Goal: Task Accomplishment & Management: Manage account settings

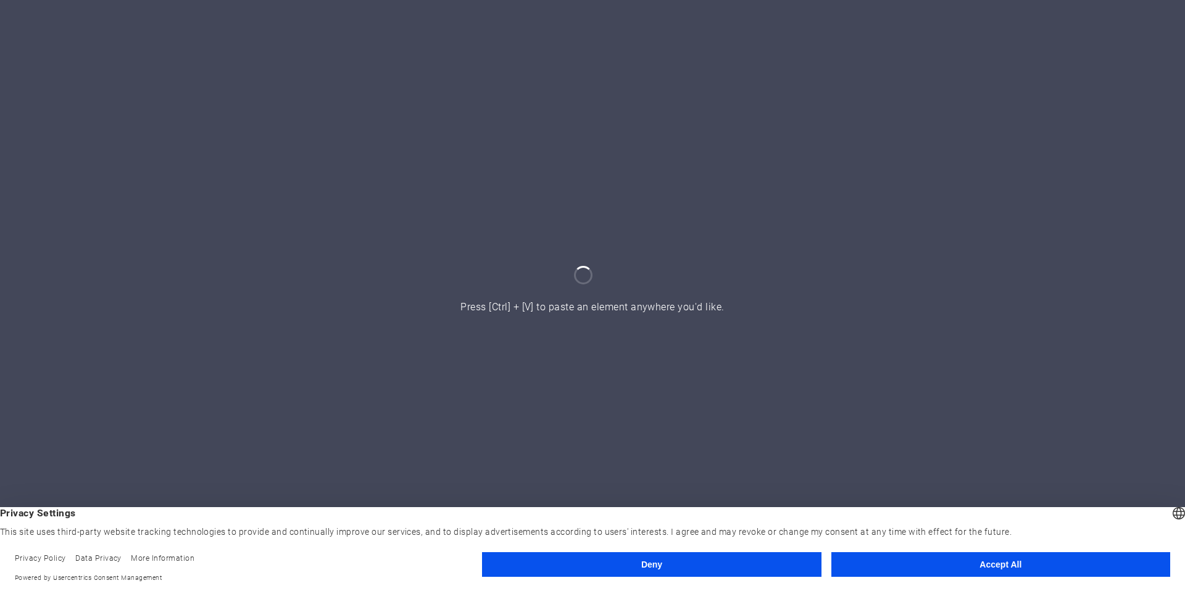
click at [988, 567] on button "Accept All" at bounding box center [1001, 565] width 339 height 25
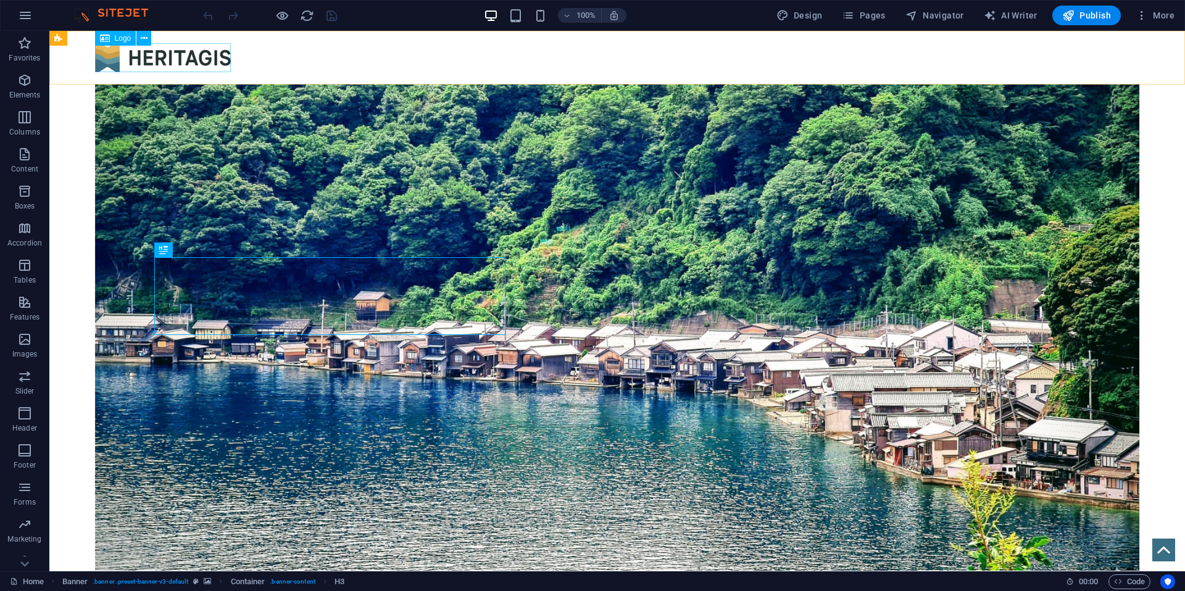
click at [172, 55] on div at bounding box center [617, 57] width 1045 height 29
click at [25, 59] on p "Favorites" at bounding box center [24, 58] width 31 height 10
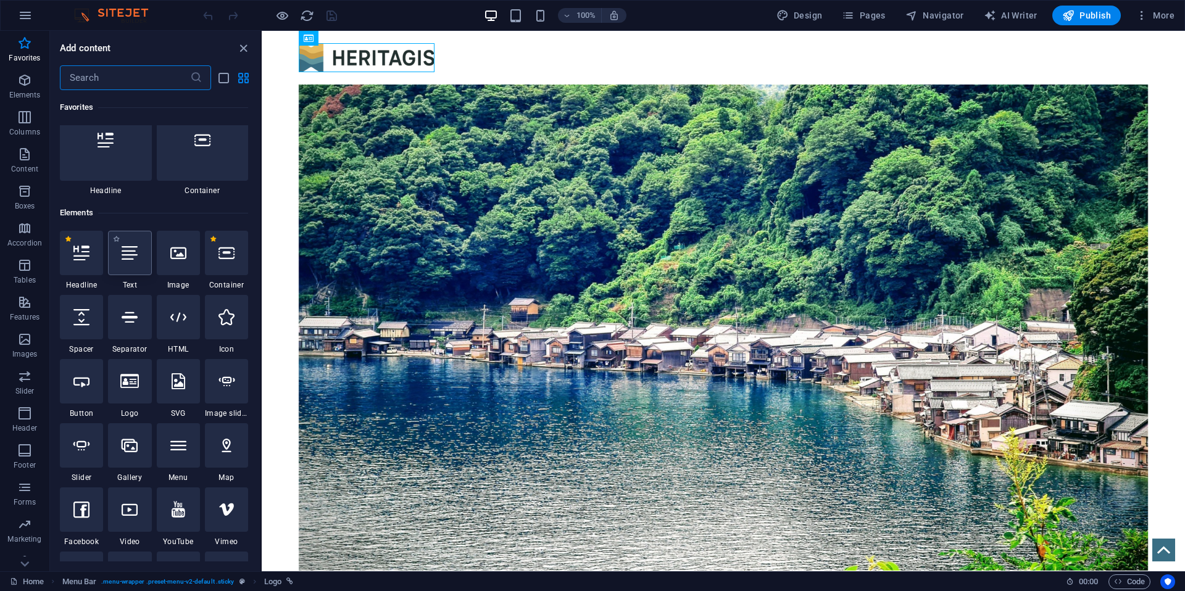
scroll to position [31, 0]
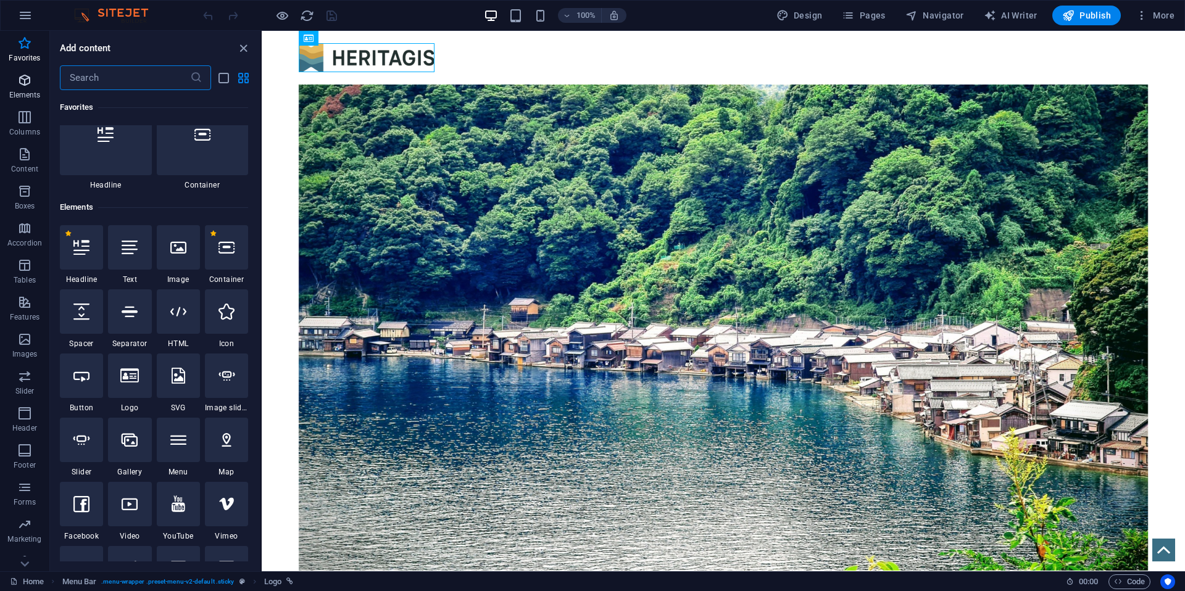
click at [35, 90] on p "Elements" at bounding box center [24, 95] width 31 height 10
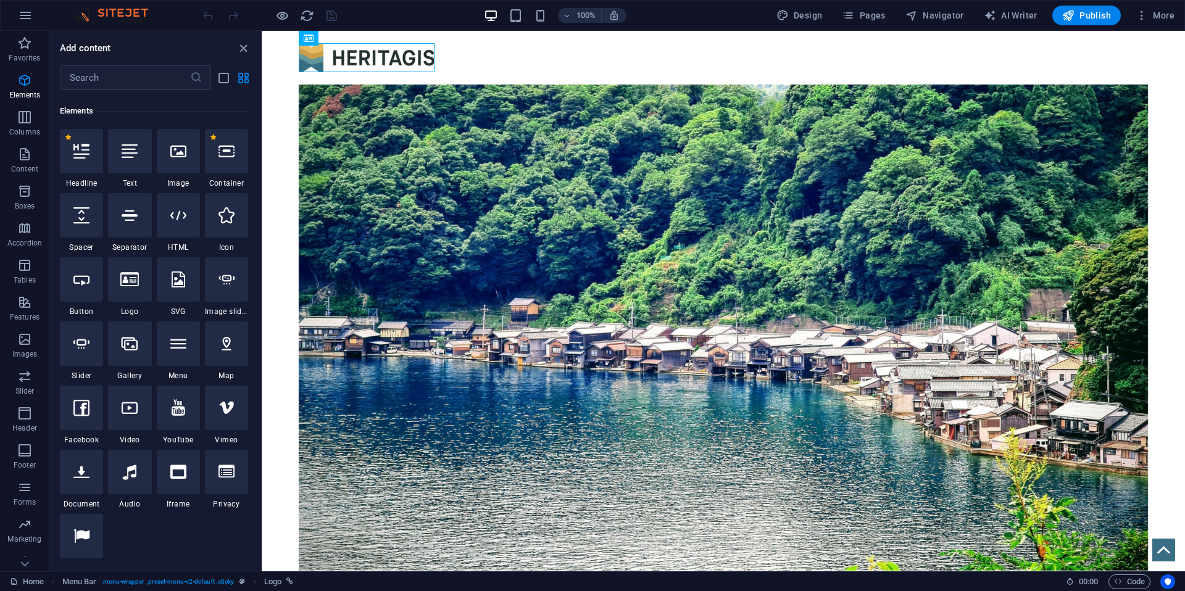
scroll to position [132, 0]
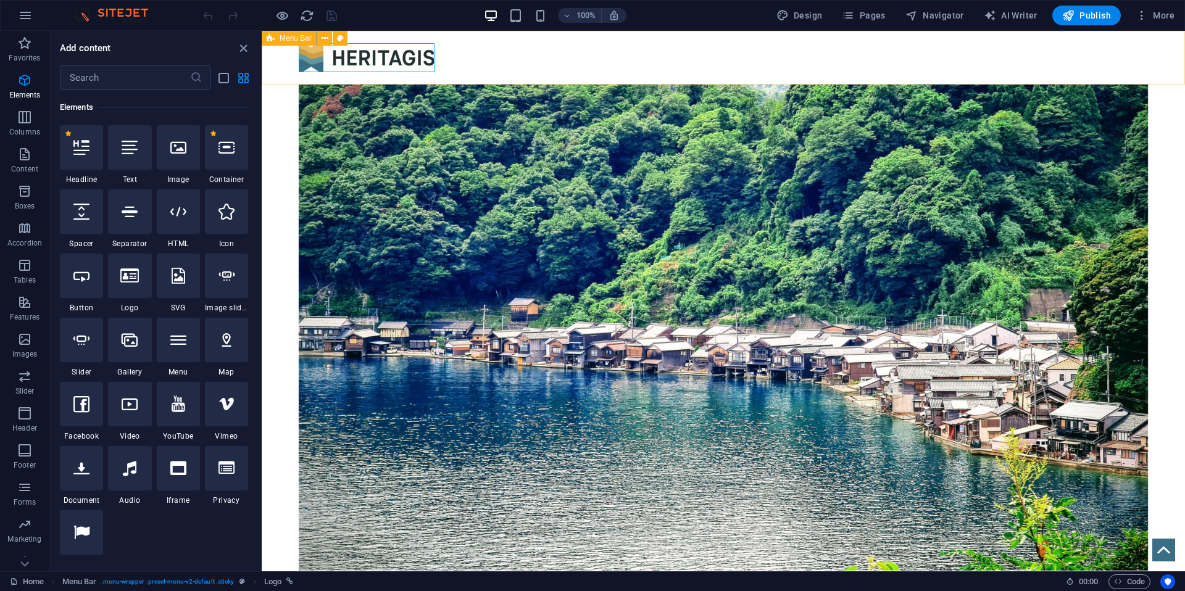
click at [512, 60] on div at bounding box center [724, 58] width 924 height 54
select select "header"
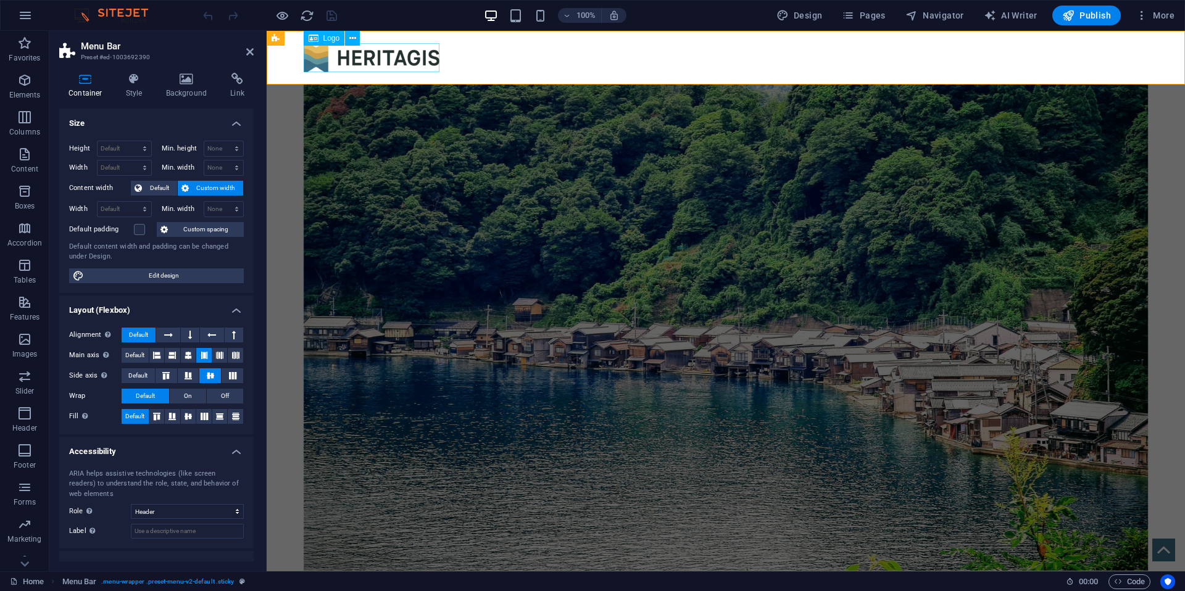
click at [427, 58] on div at bounding box center [726, 57] width 845 height 29
select select "px"
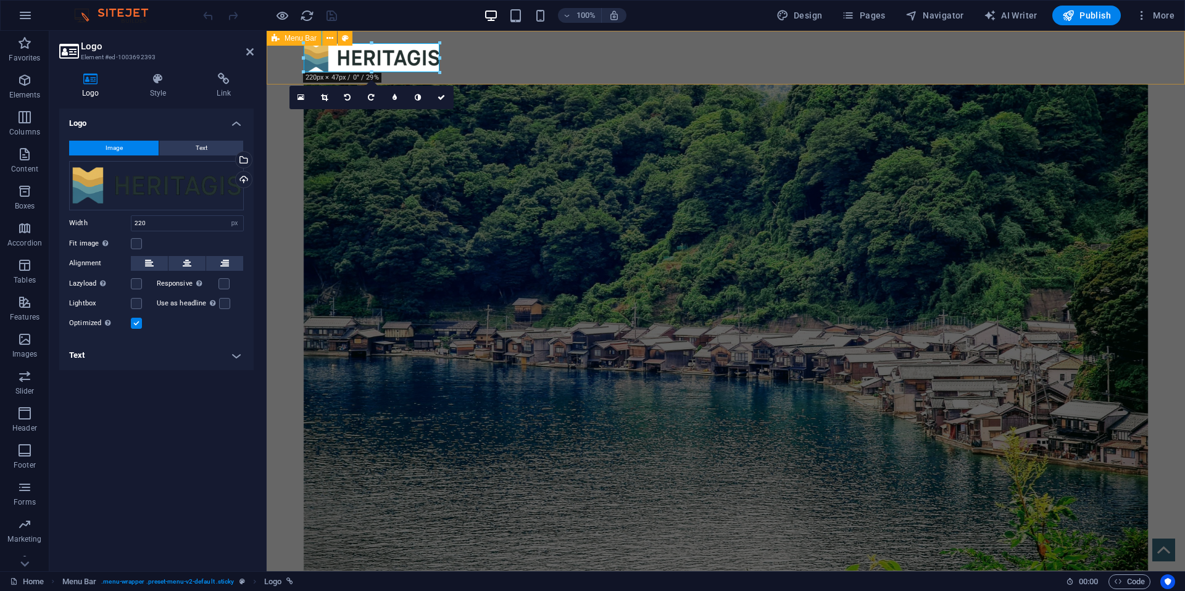
click at [504, 62] on div at bounding box center [726, 58] width 919 height 54
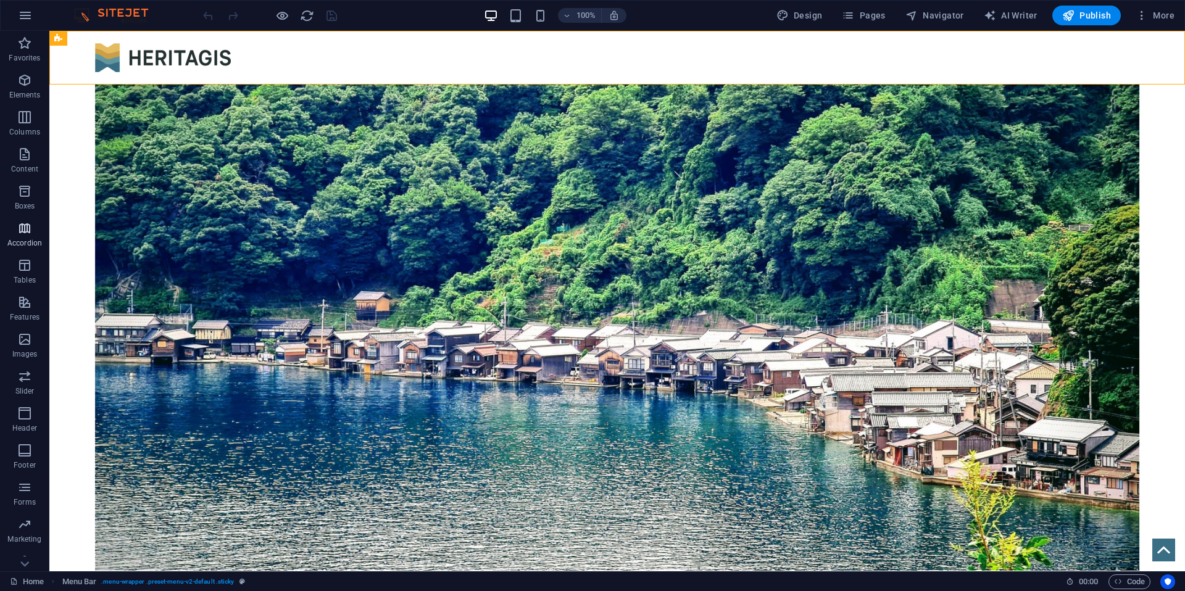
scroll to position [15, 0]
click at [20, 524] on p "Marketing" at bounding box center [24, 525] width 34 height 10
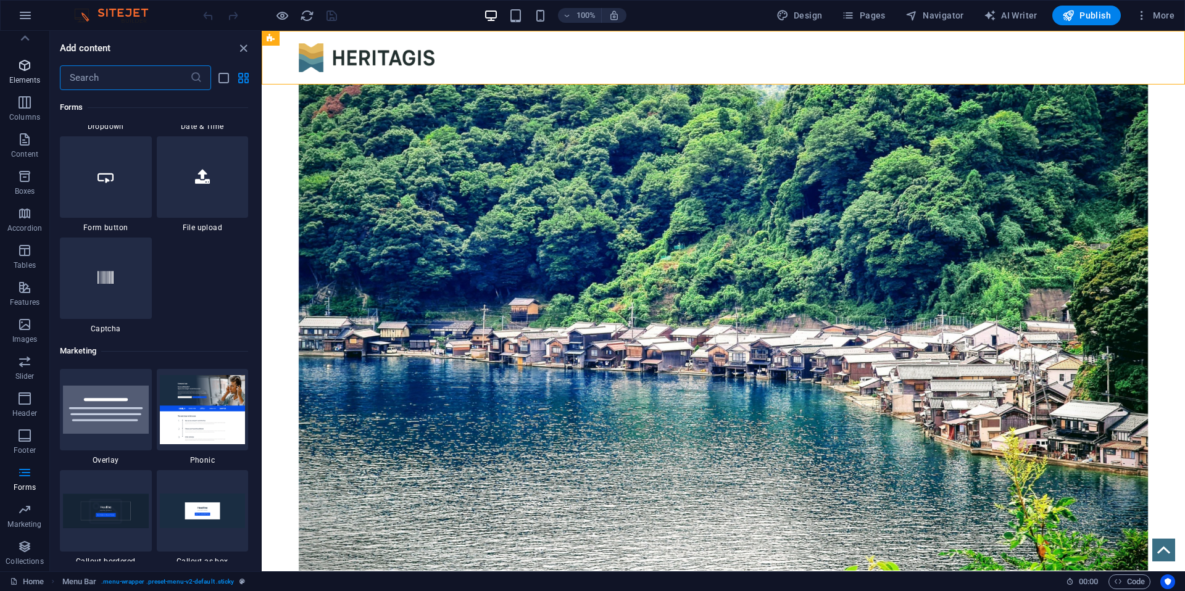
scroll to position [0, 0]
click at [31, 53] on p "Favorites" at bounding box center [24, 58] width 31 height 10
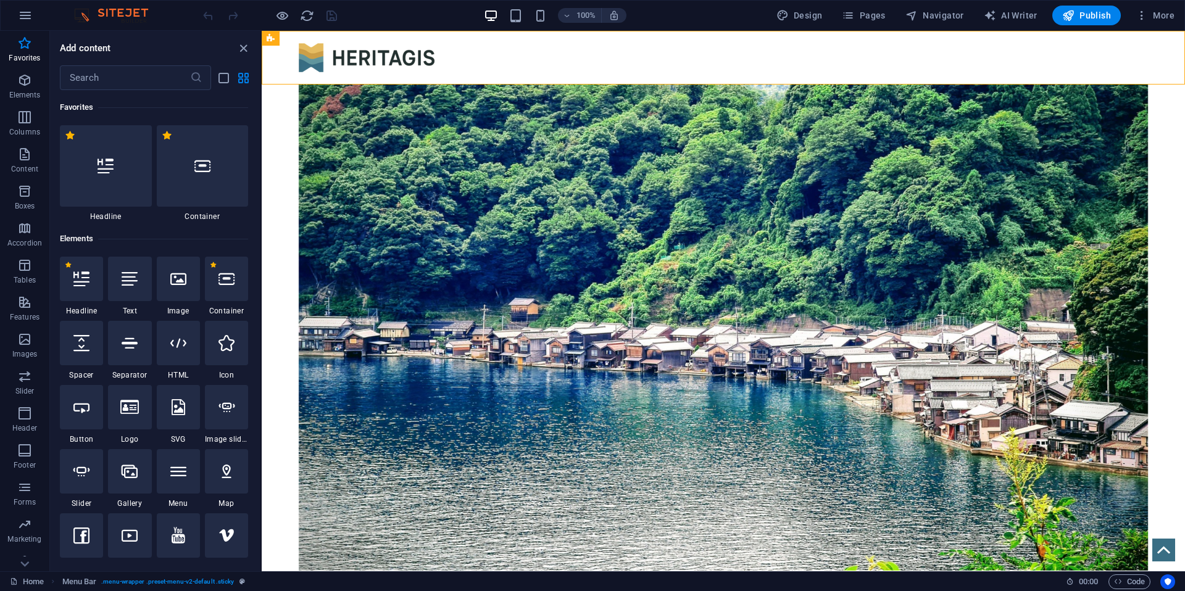
click at [120, 16] on img at bounding box center [117, 15] width 93 height 15
click at [89, 17] on img at bounding box center [117, 15] width 93 height 15
click at [84, 18] on img at bounding box center [117, 15] width 93 height 15
click at [92, 52] on h6 "Add content" at bounding box center [85, 48] width 51 height 15
click at [248, 46] on icon "close panel" at bounding box center [243, 48] width 14 height 14
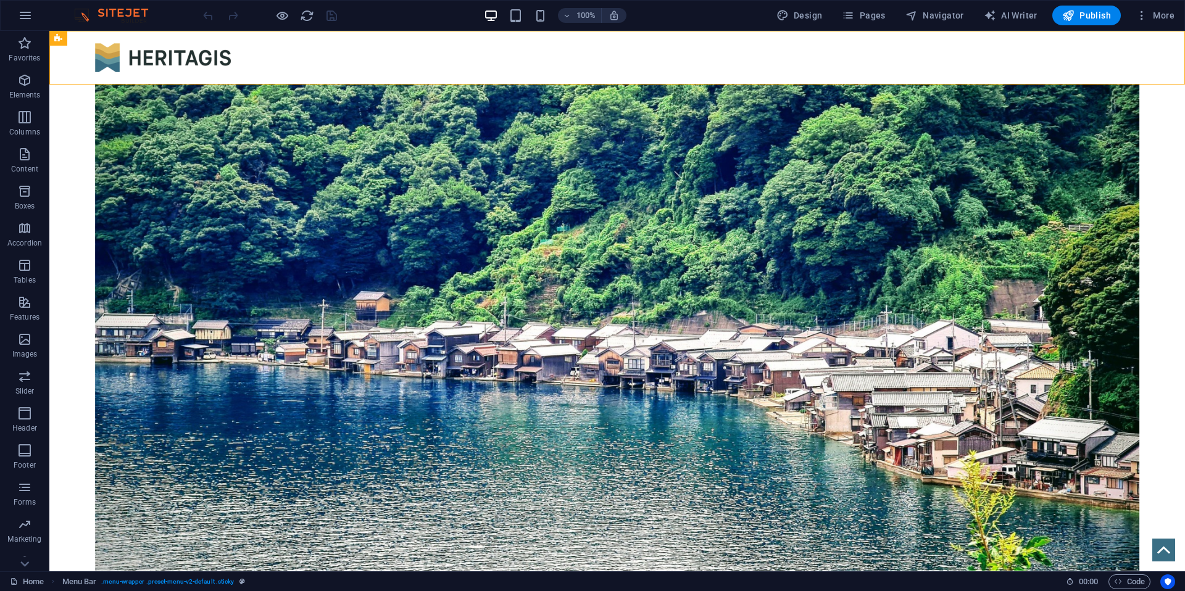
click at [85, 13] on img at bounding box center [117, 15] width 93 height 15
click at [85, 17] on img at bounding box center [117, 15] width 93 height 15
click at [22, 12] on icon "button" at bounding box center [25, 15] width 15 height 15
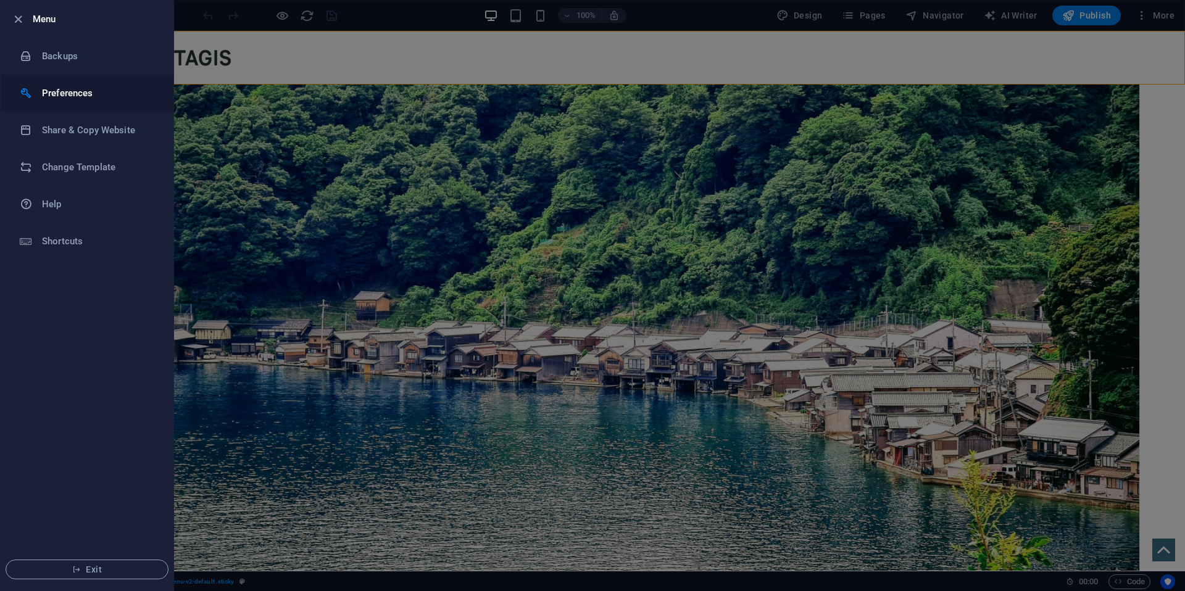
click at [59, 94] on h6 "Preferences" at bounding box center [99, 93] width 114 height 15
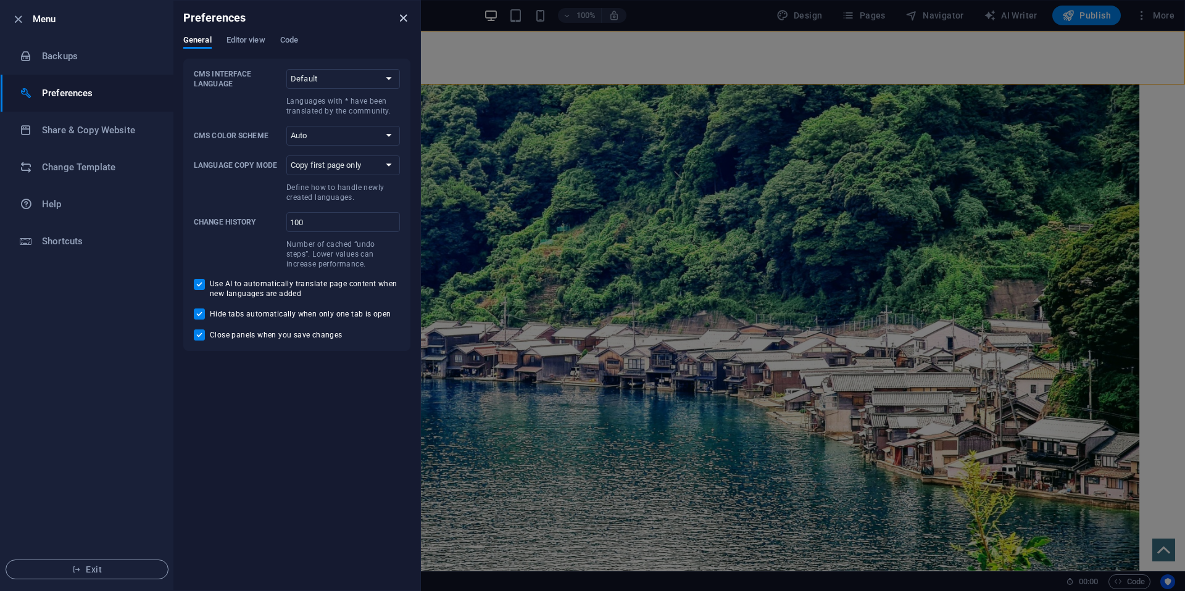
click at [404, 15] on icon "close" at bounding box center [403, 18] width 14 height 14
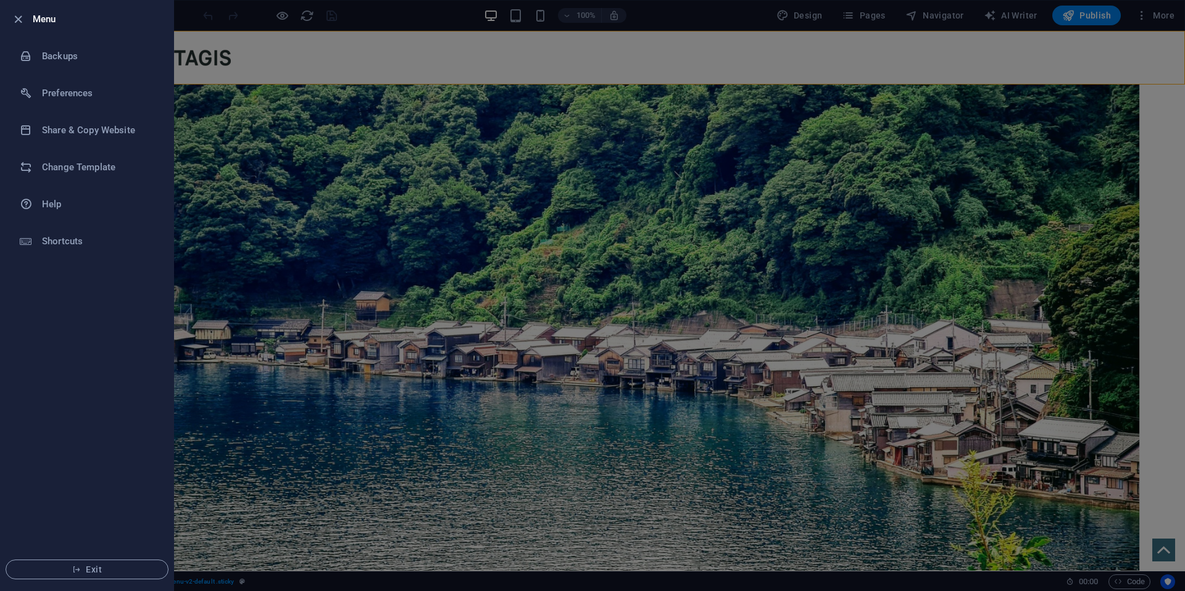
click at [581, 39] on div at bounding box center [592, 295] width 1185 height 591
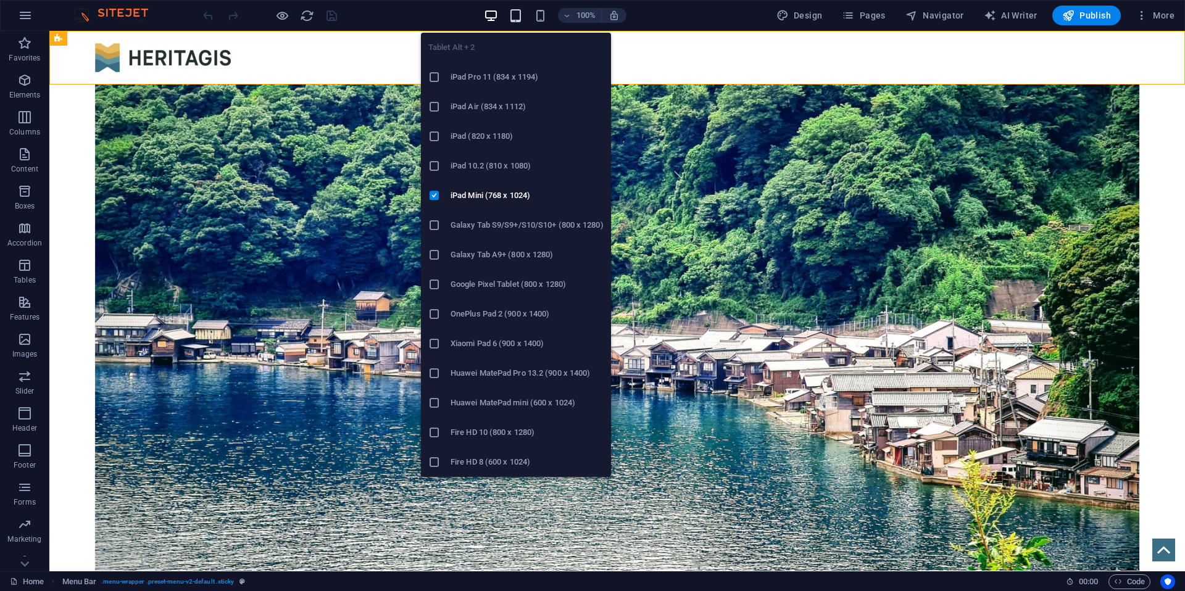
click at [519, 10] on icon "button" at bounding box center [516, 16] width 14 height 14
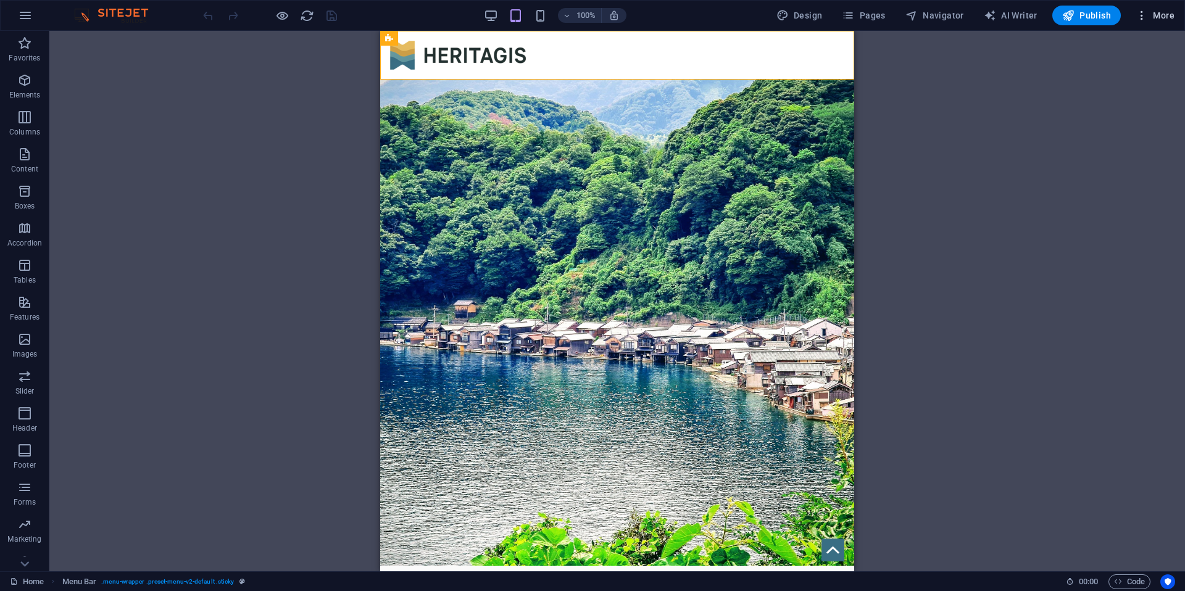
click at [1161, 17] on span "More" at bounding box center [1155, 15] width 39 height 12
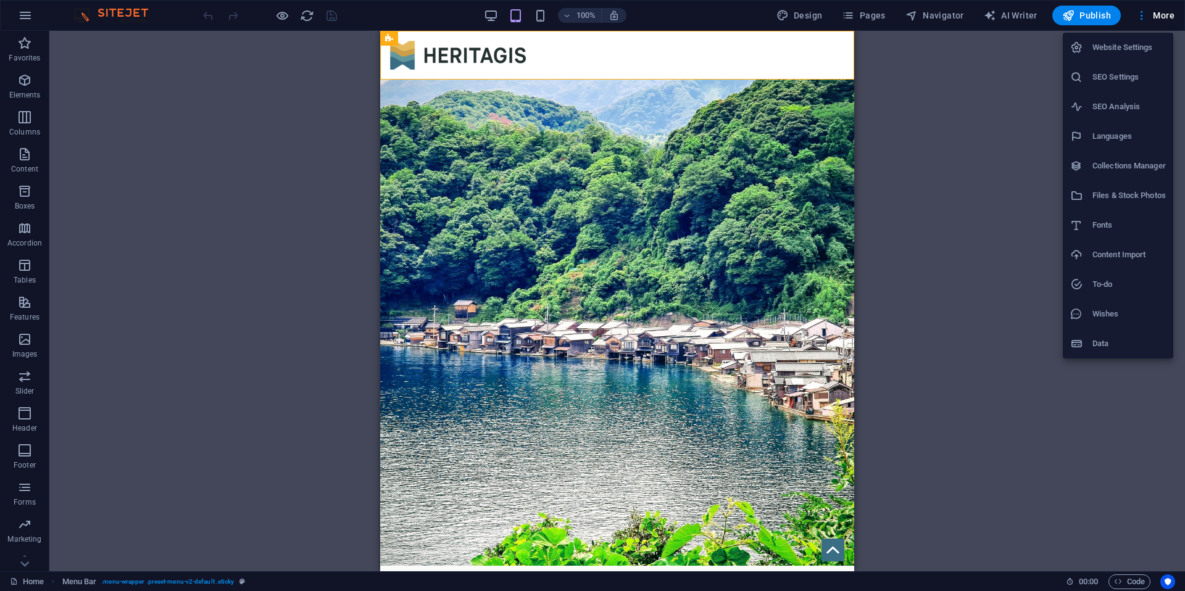
click at [1119, 51] on h6 "Website Settings" at bounding box center [1129, 47] width 73 height 15
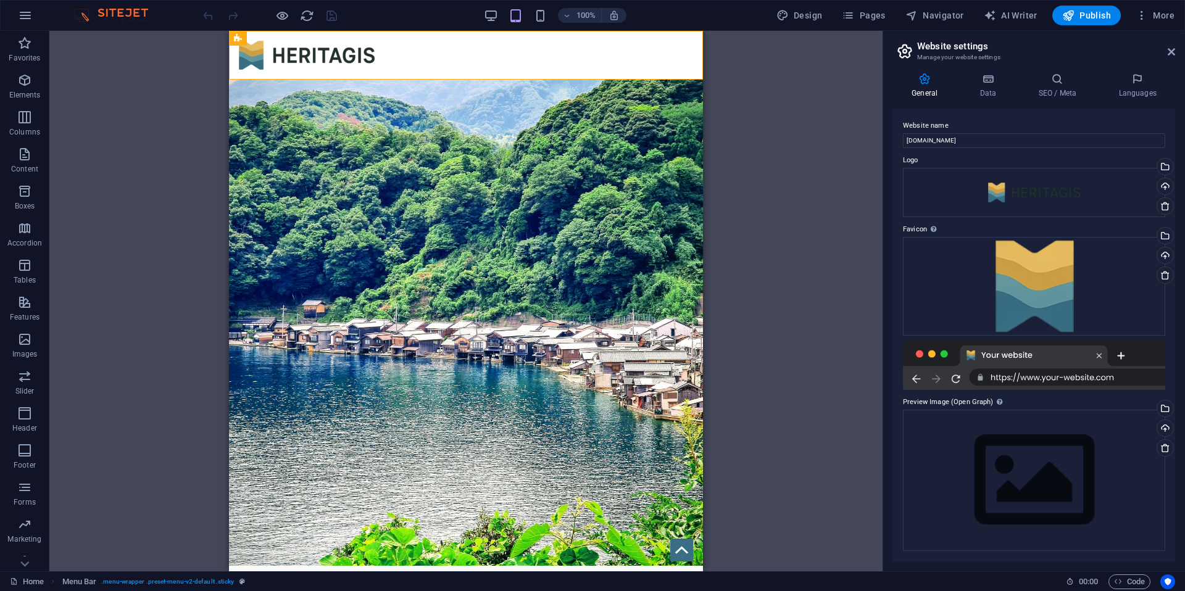
click at [1037, 352] on div at bounding box center [1034, 365] width 262 height 49
click at [1027, 347] on div at bounding box center [1034, 365] width 262 height 49
click at [967, 406] on label "Preview Image (Open Graph) This image will be shown when the website is shared …" at bounding box center [1034, 402] width 262 height 15
click at [971, 433] on div "Drag files here, click to choose files or select files from Files or our free s…" at bounding box center [1034, 480] width 262 height 141
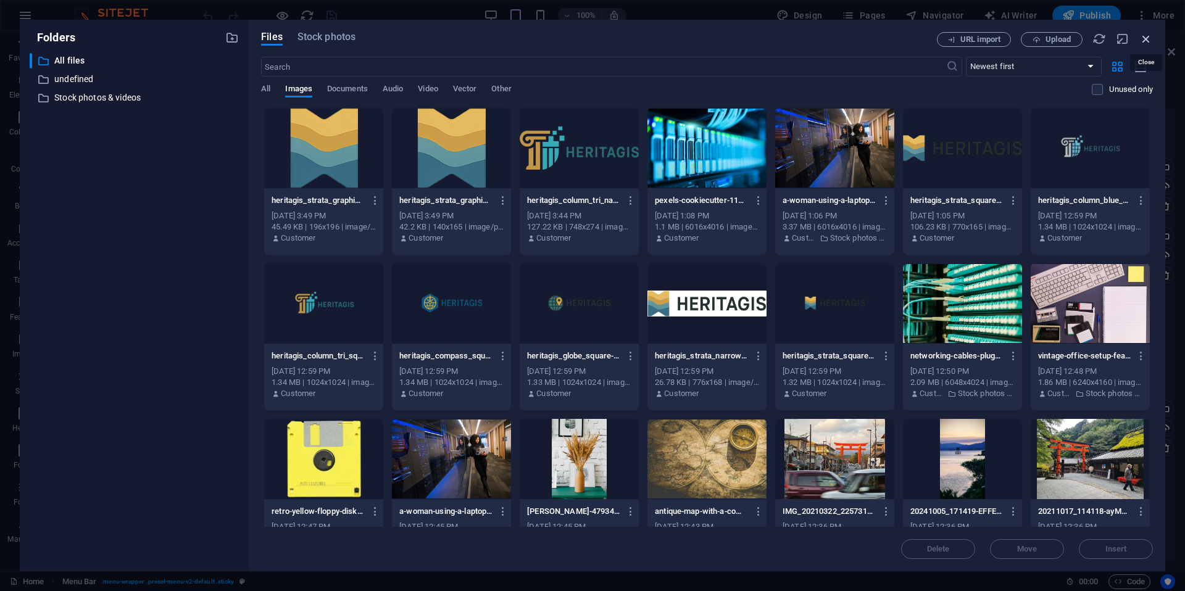
click at [1143, 41] on icon "button" at bounding box center [1147, 39] width 14 height 14
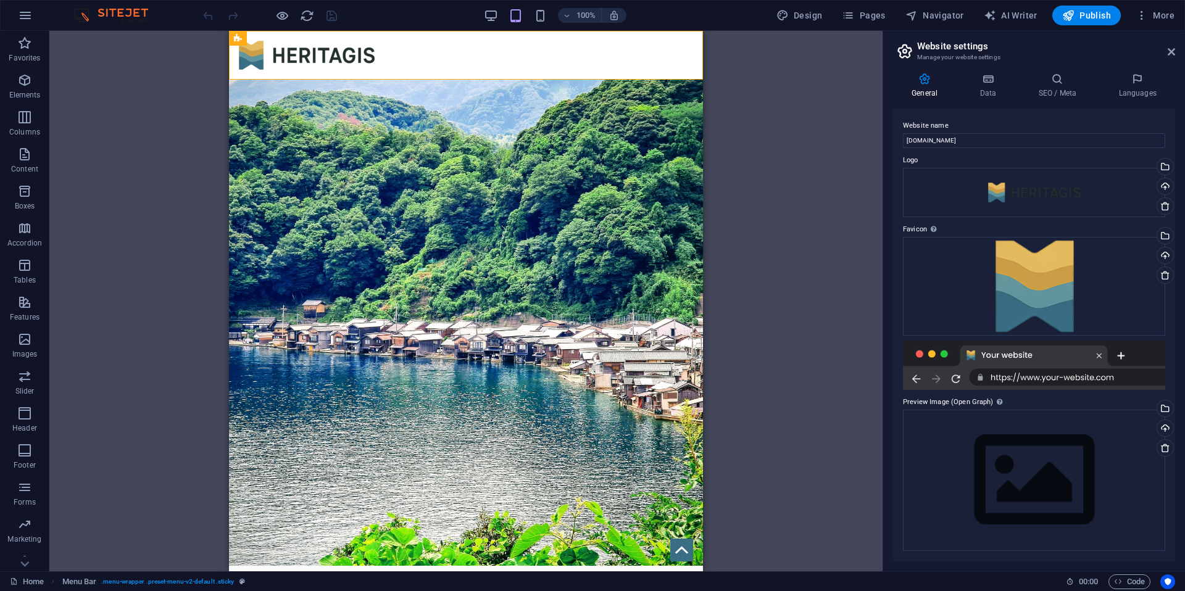
click at [1022, 354] on div at bounding box center [1034, 365] width 262 height 49
click at [959, 141] on input "[DOMAIN_NAME]" at bounding box center [1034, 140] width 262 height 15
drag, startPoint x: 959, startPoint y: 141, endPoint x: 867, endPoint y: 140, distance: 92.0
click at [869, 140] on div "Home Favorites Elements Columns Content Boxes Accordion Tables Features Images …" at bounding box center [592, 301] width 1185 height 541
type input "[DEMOGRAPHIC_DATA]"
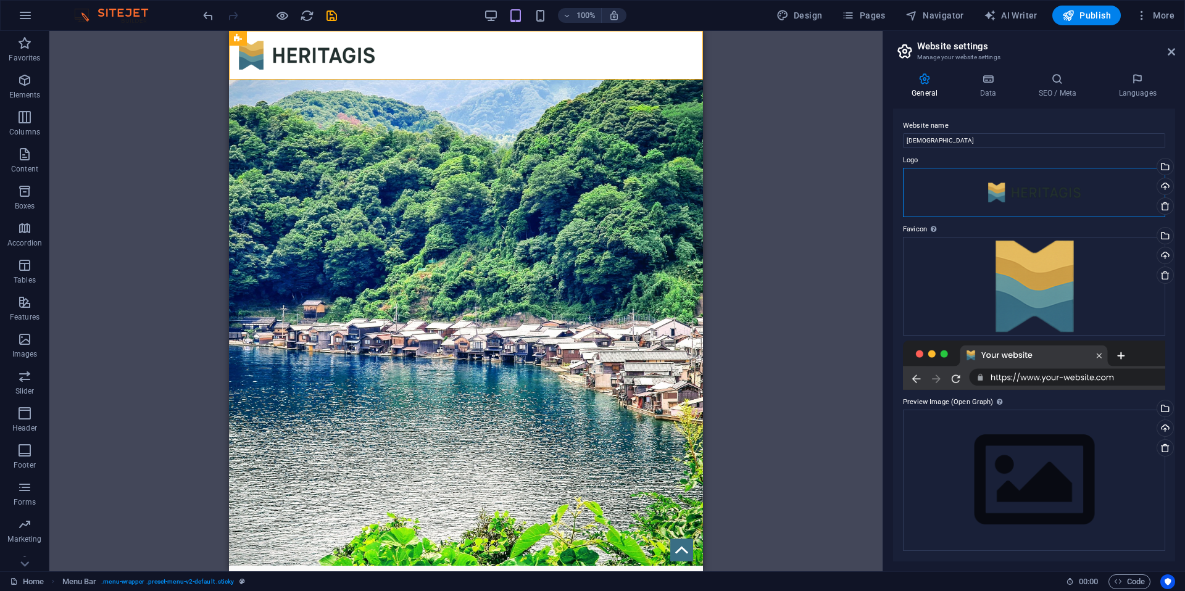
click at [1027, 198] on div "Drag files here, click to choose files or select files from Files or our free s…" at bounding box center [1034, 192] width 262 height 49
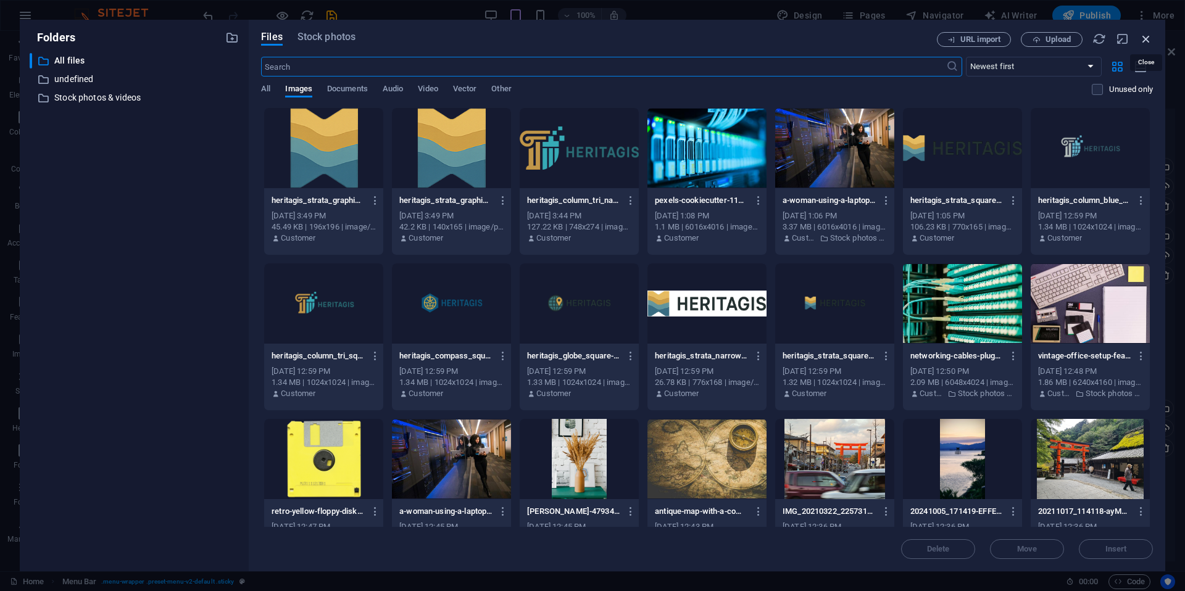
click at [1147, 39] on icon "button" at bounding box center [1147, 39] width 14 height 14
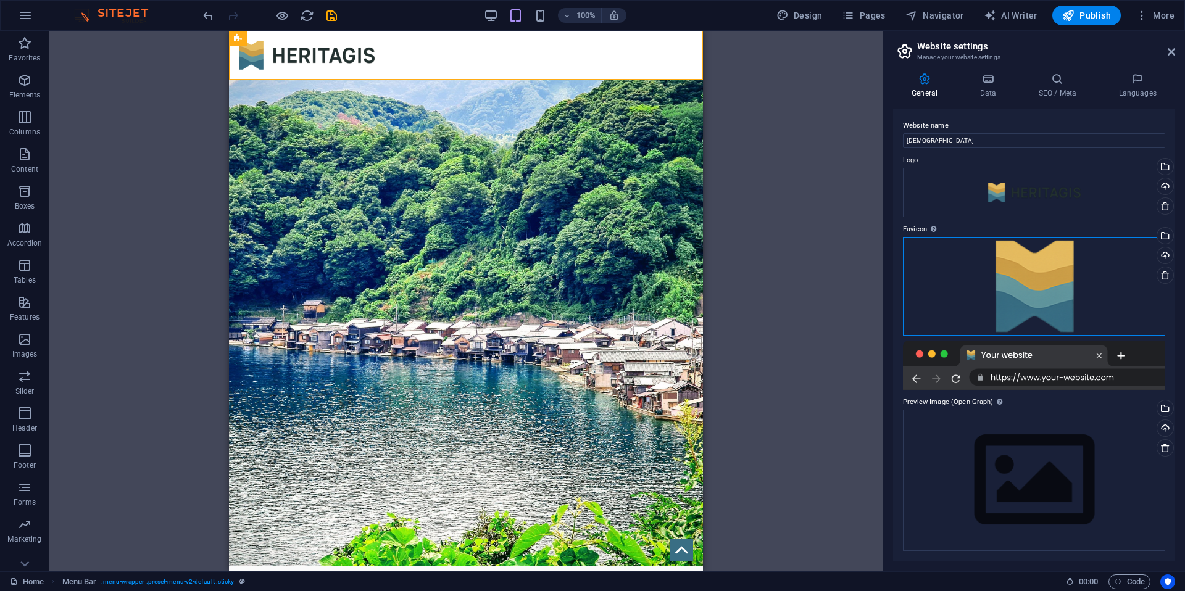
click at [1093, 274] on div "Drag files here, click to choose files or select files from Files or our free s…" at bounding box center [1034, 286] width 262 height 99
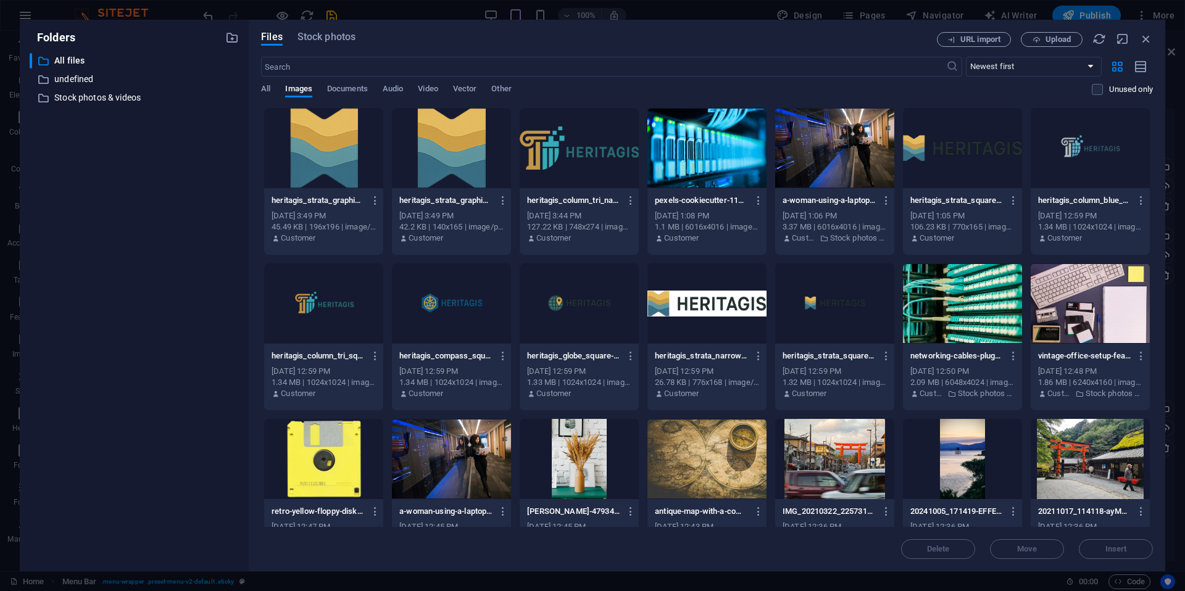
click at [1148, 31] on div "Files Stock photos URL import Upload ​ Newest first Oldest first Name (A-Z) Nam…" at bounding box center [707, 296] width 917 height 552
click at [1149, 35] on icon "button" at bounding box center [1147, 39] width 14 height 14
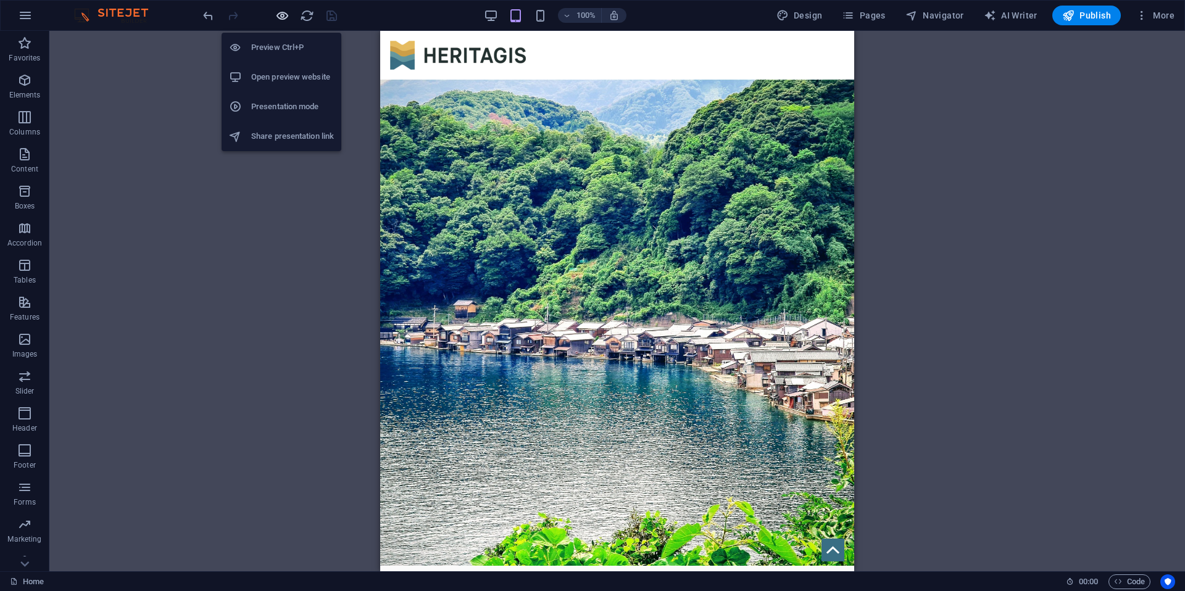
click at [283, 17] on icon "button" at bounding box center [282, 16] width 14 height 14
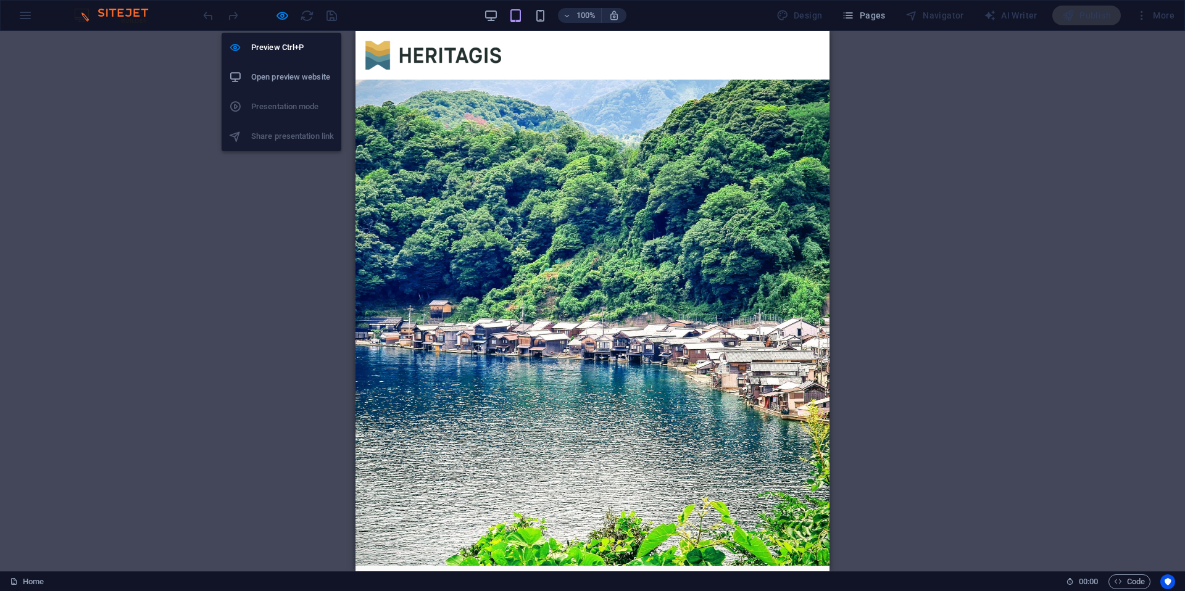
click at [281, 72] on h6 "Open preview website" at bounding box center [292, 77] width 83 height 15
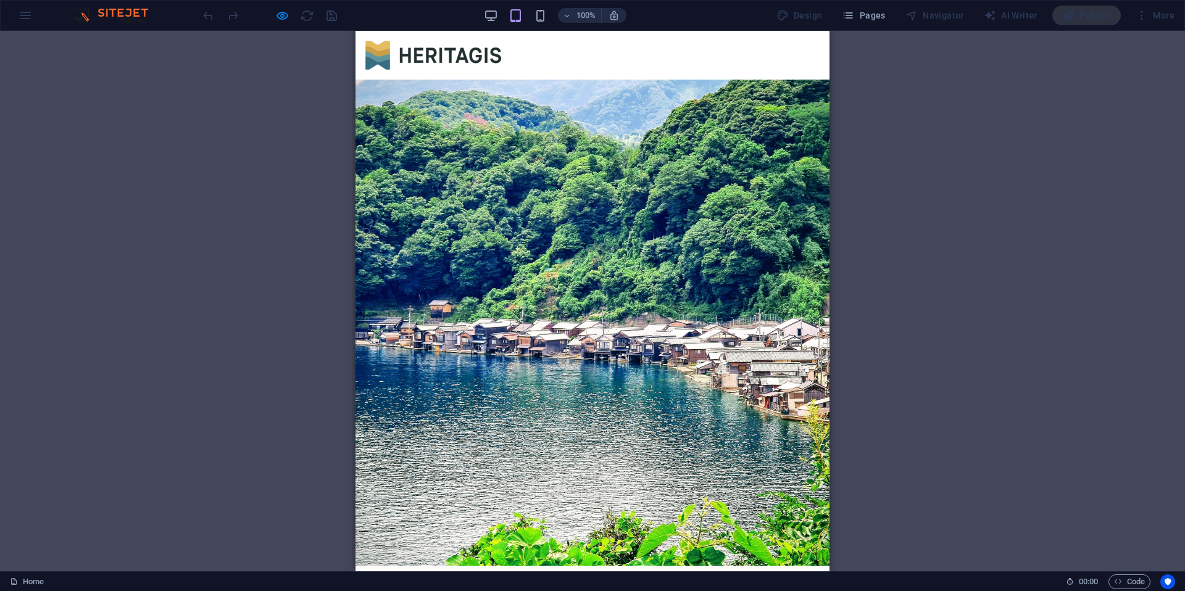
click at [975, 221] on div "H3 Banner Container Menu Bar Logo 3 columns Button Container" at bounding box center [592, 301] width 1185 height 541
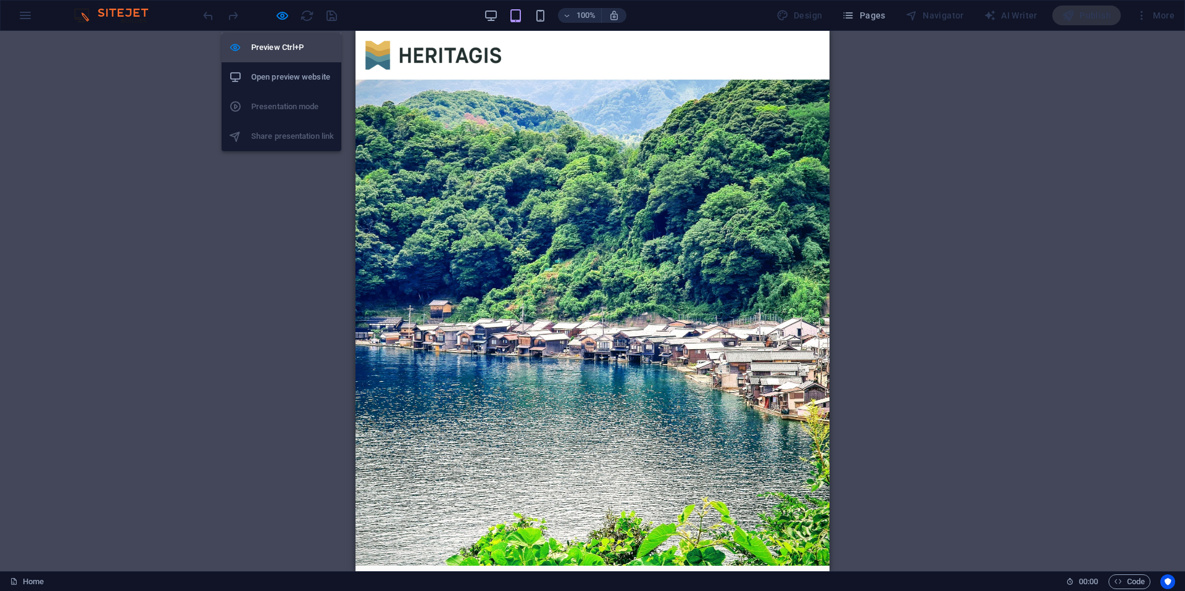
click at [274, 41] on h6 "Preview Ctrl+P" at bounding box center [292, 47] width 83 height 15
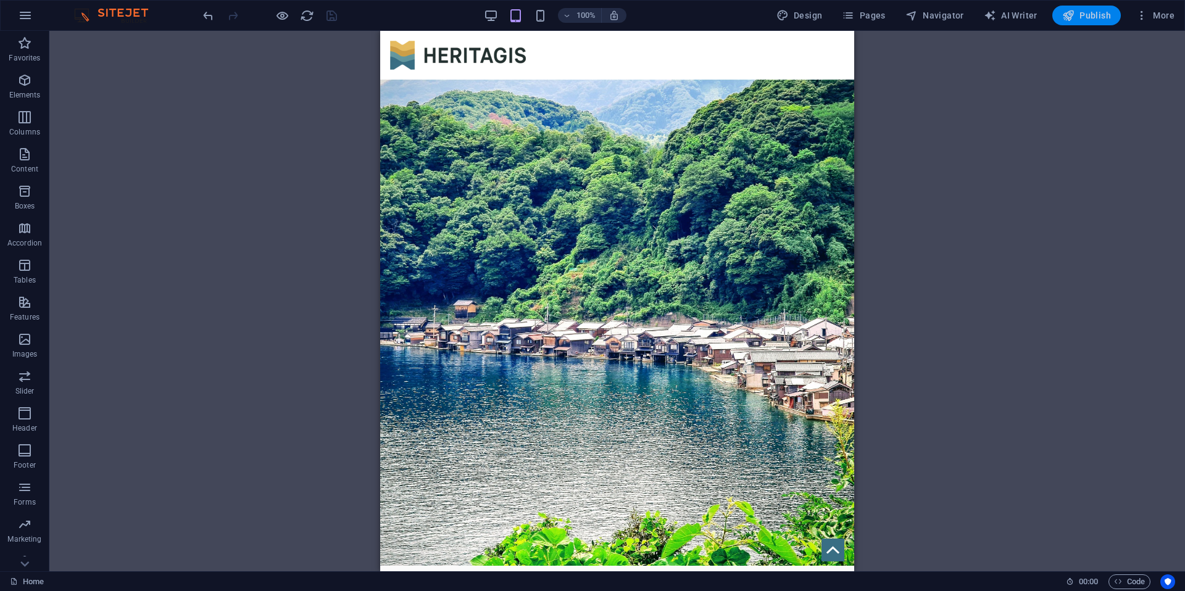
click at [1085, 18] on span "Publish" at bounding box center [1087, 15] width 49 height 12
